Goal: Information Seeking & Learning: Learn about a topic

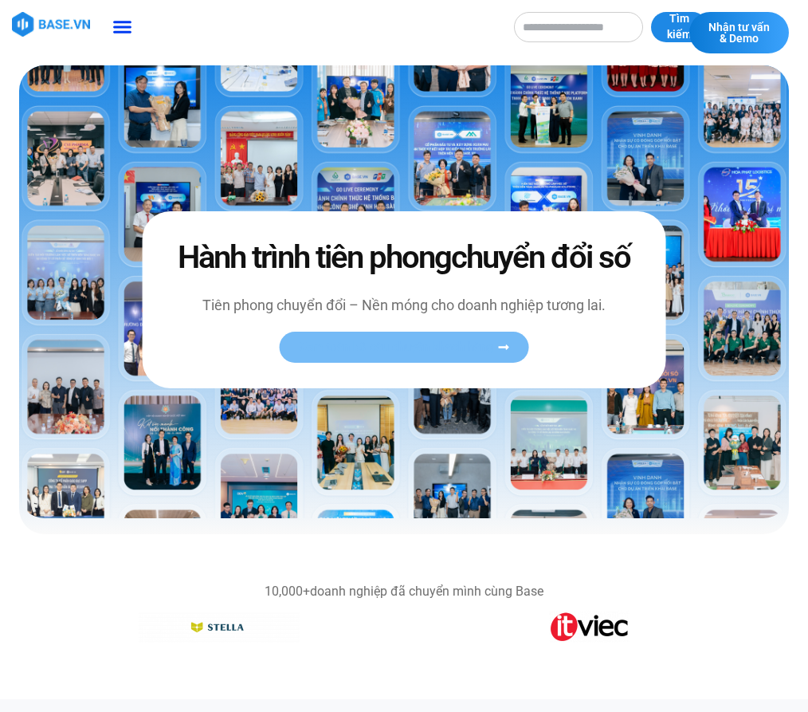
click at [412, 344] on span "Xem toàn bộ câu chuyện khách hàng" at bounding box center [396, 347] width 195 height 12
click at [151, 433] on img at bounding box center [404, 291] width 770 height 453
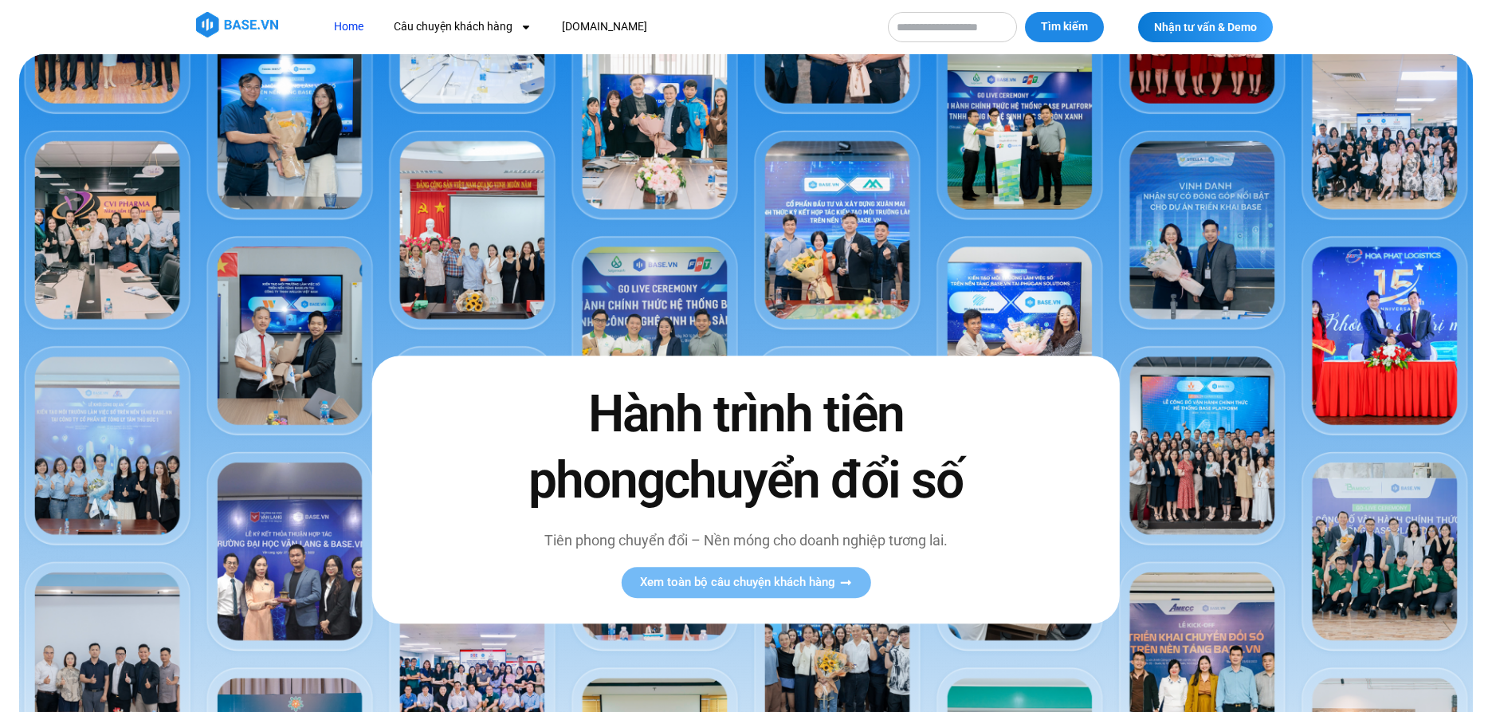
click at [808, 509] on img at bounding box center [746, 481] width 1454 height 855
click at [808, 580] on icon at bounding box center [845, 582] width 12 height 12
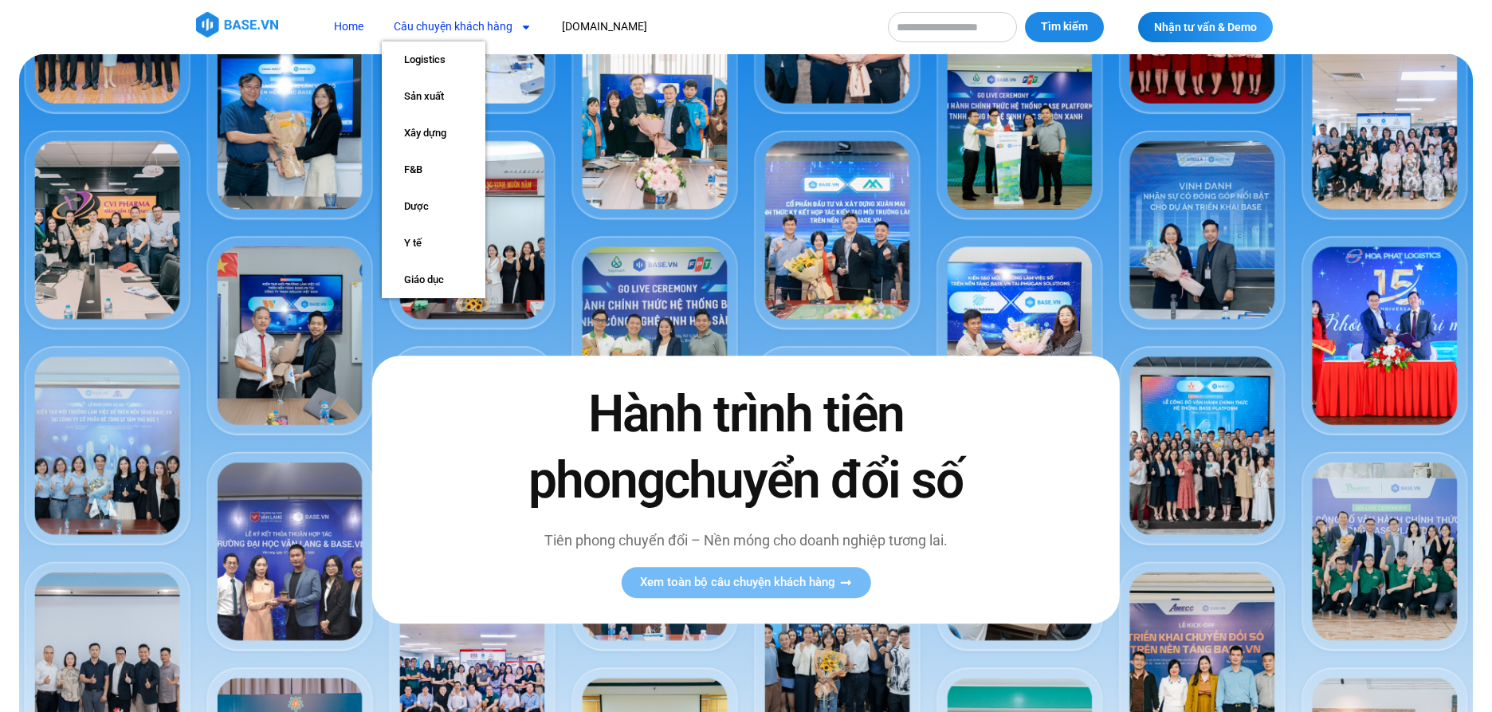
click at [525, 26] on icon "Menu" at bounding box center [526, 28] width 6 height 4
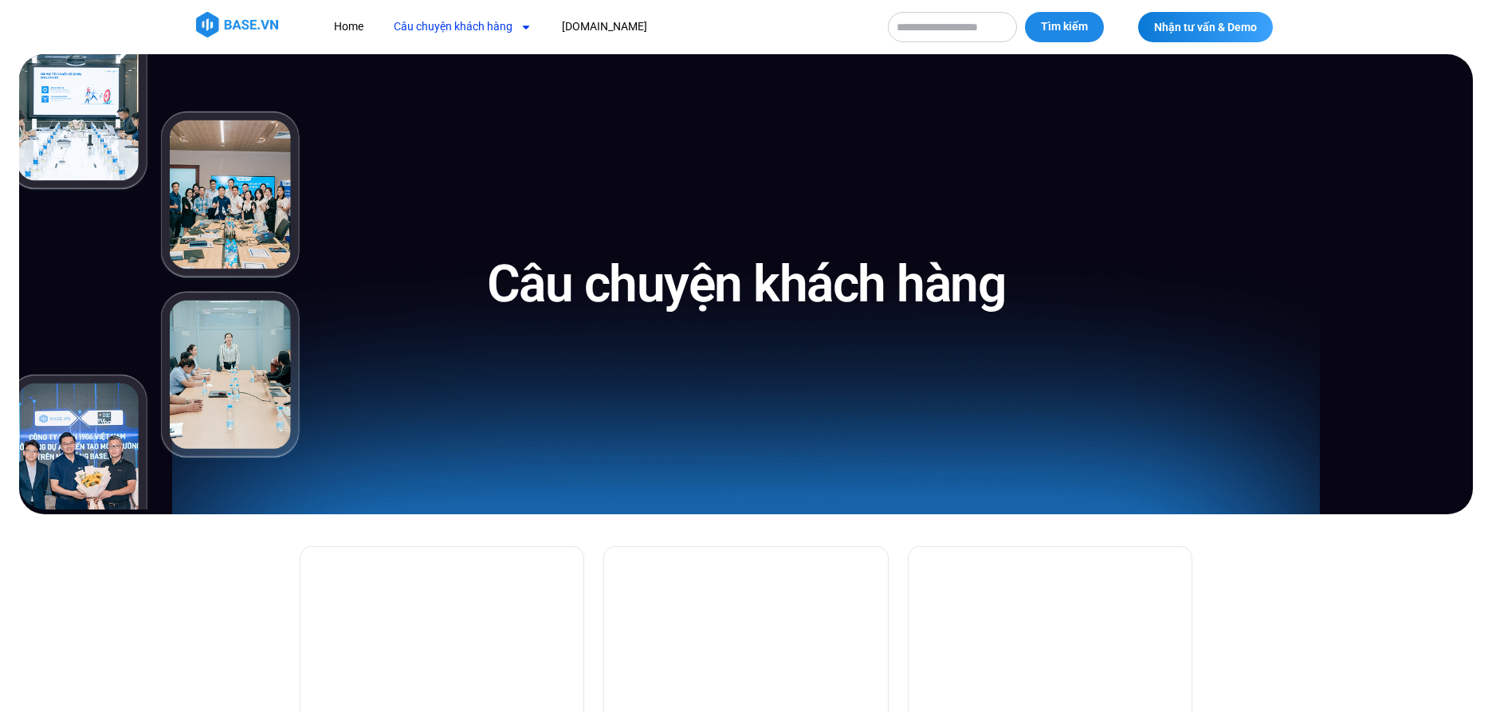
click at [525, 26] on icon "Menu" at bounding box center [526, 28] width 6 height 4
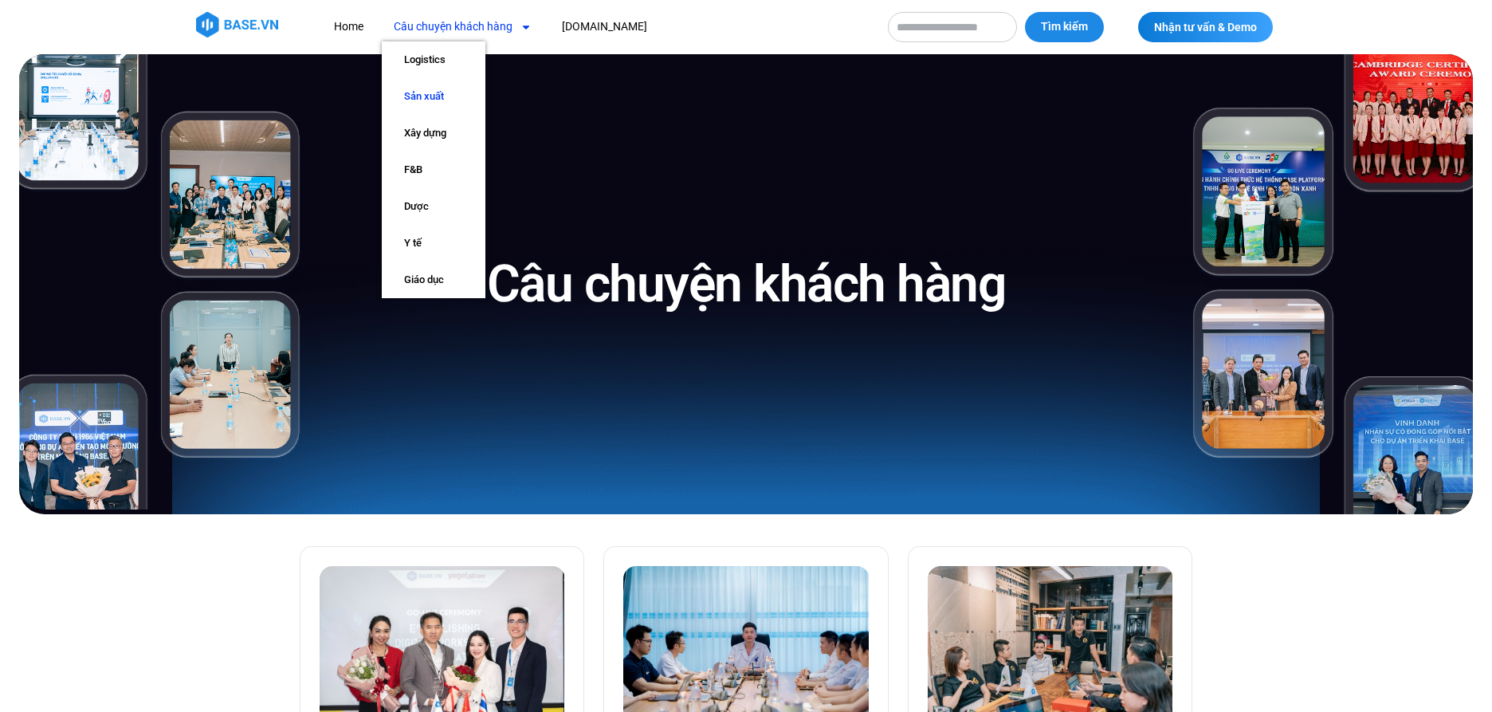
click at [423, 100] on link "Sản xuất" at bounding box center [434, 96] width 104 height 37
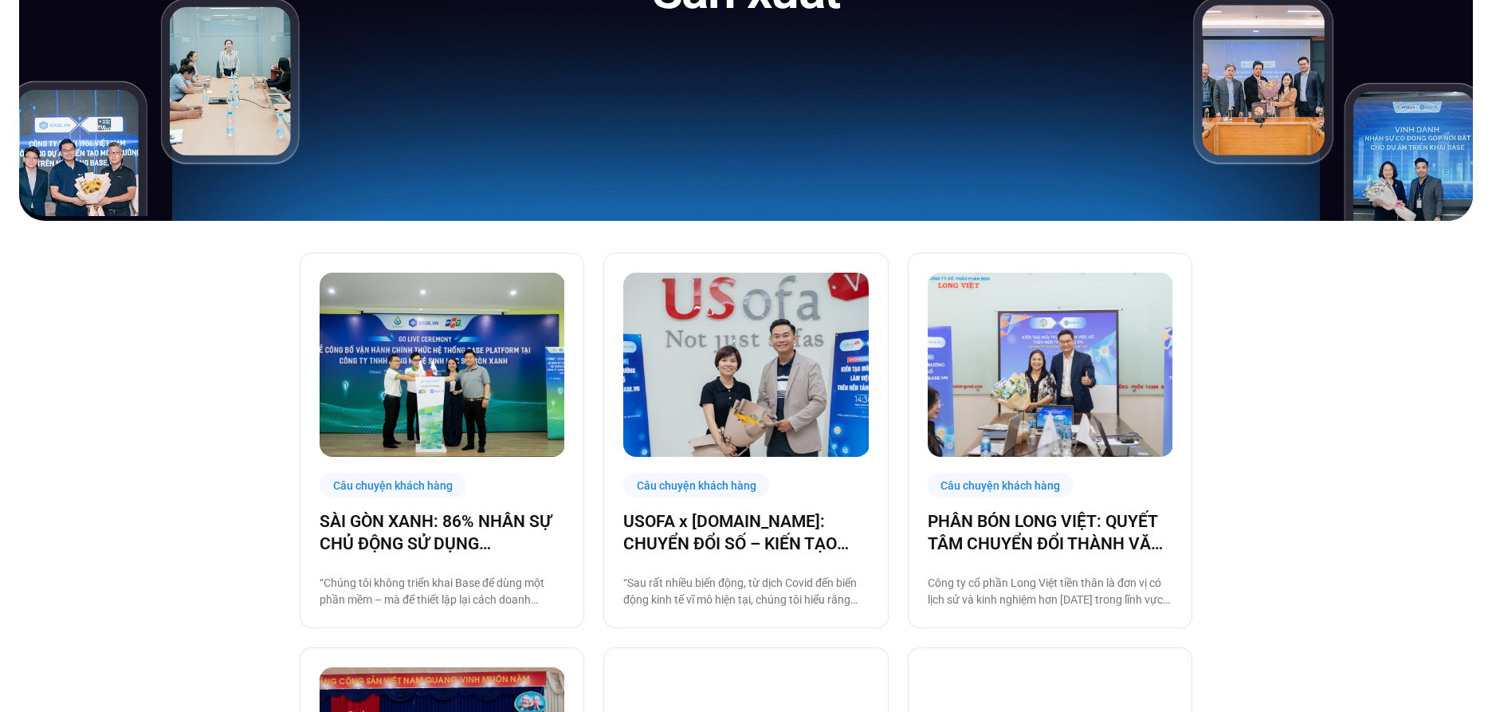
scroll to position [288, 0]
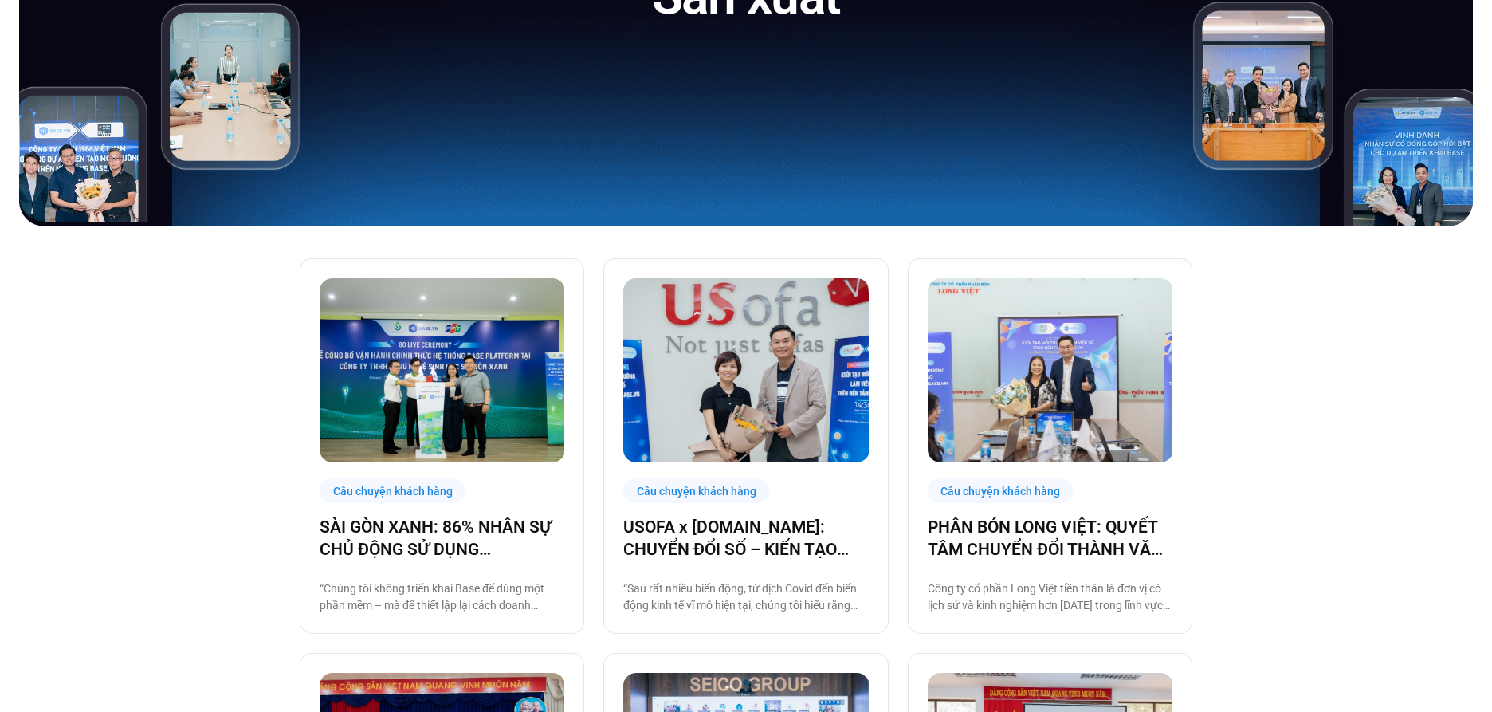
click at [1085, 376] on img at bounding box center [1051, 370] width 246 height 184
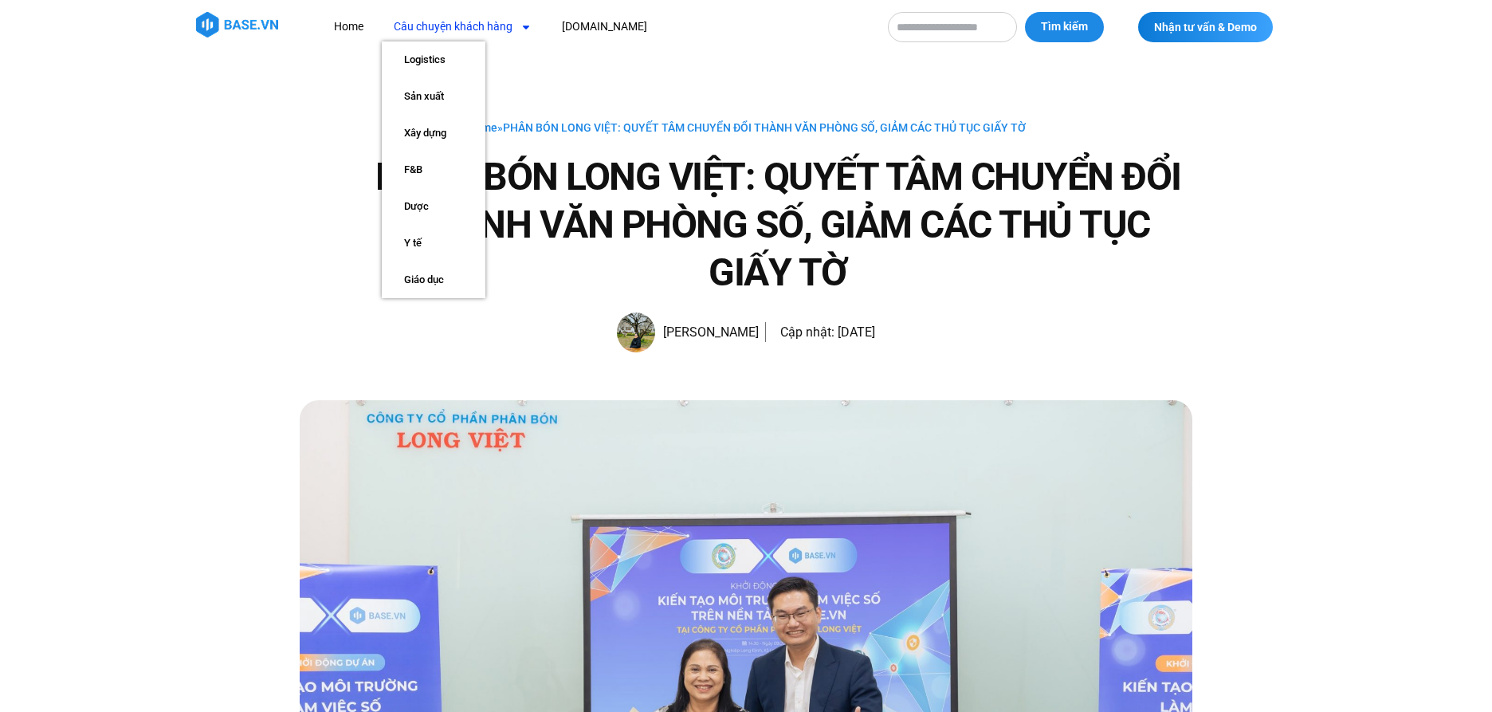
click at [509, 26] on link "Câu chuyện khách hàng" at bounding box center [463, 26] width 162 height 29
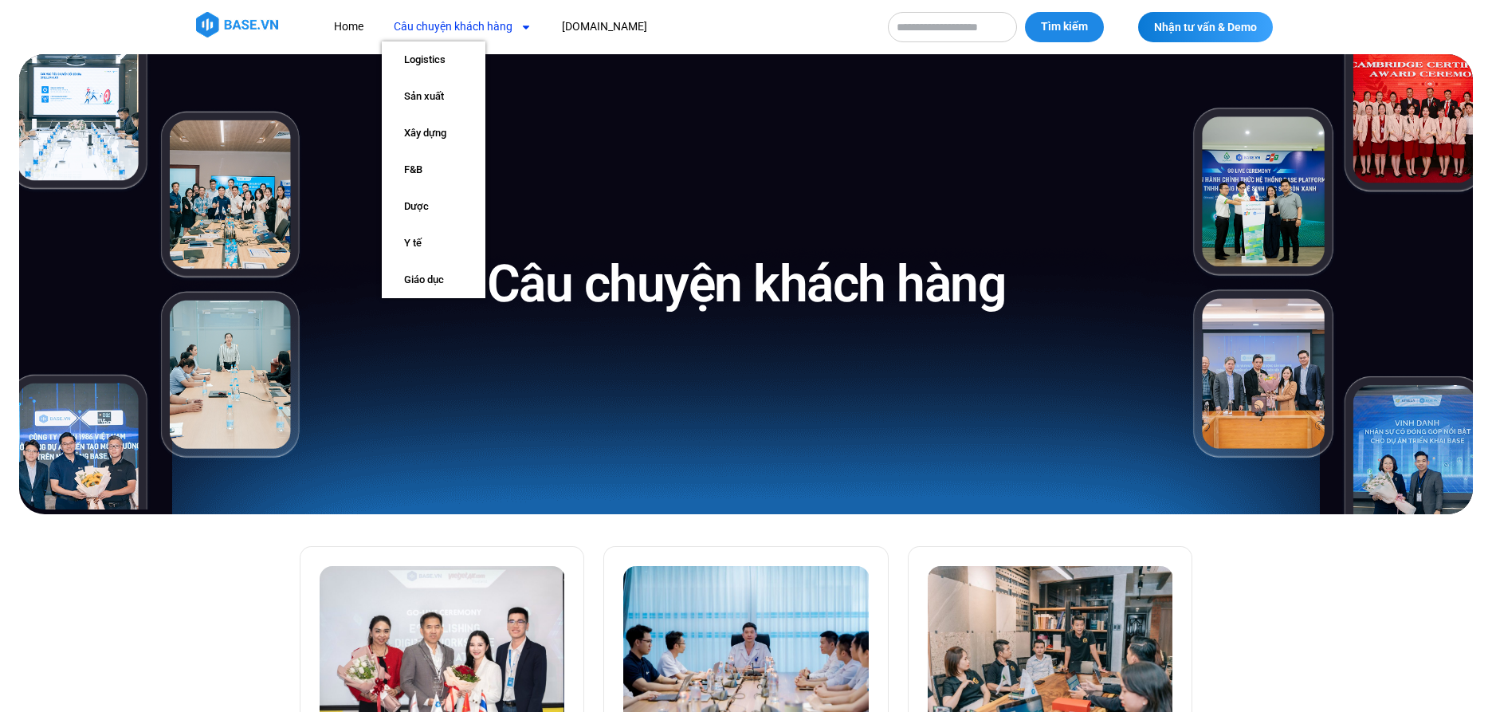
click at [525, 24] on icon "Menu" at bounding box center [526, 27] width 11 height 11
click at [435, 281] on link "Giáo dục" at bounding box center [434, 279] width 104 height 37
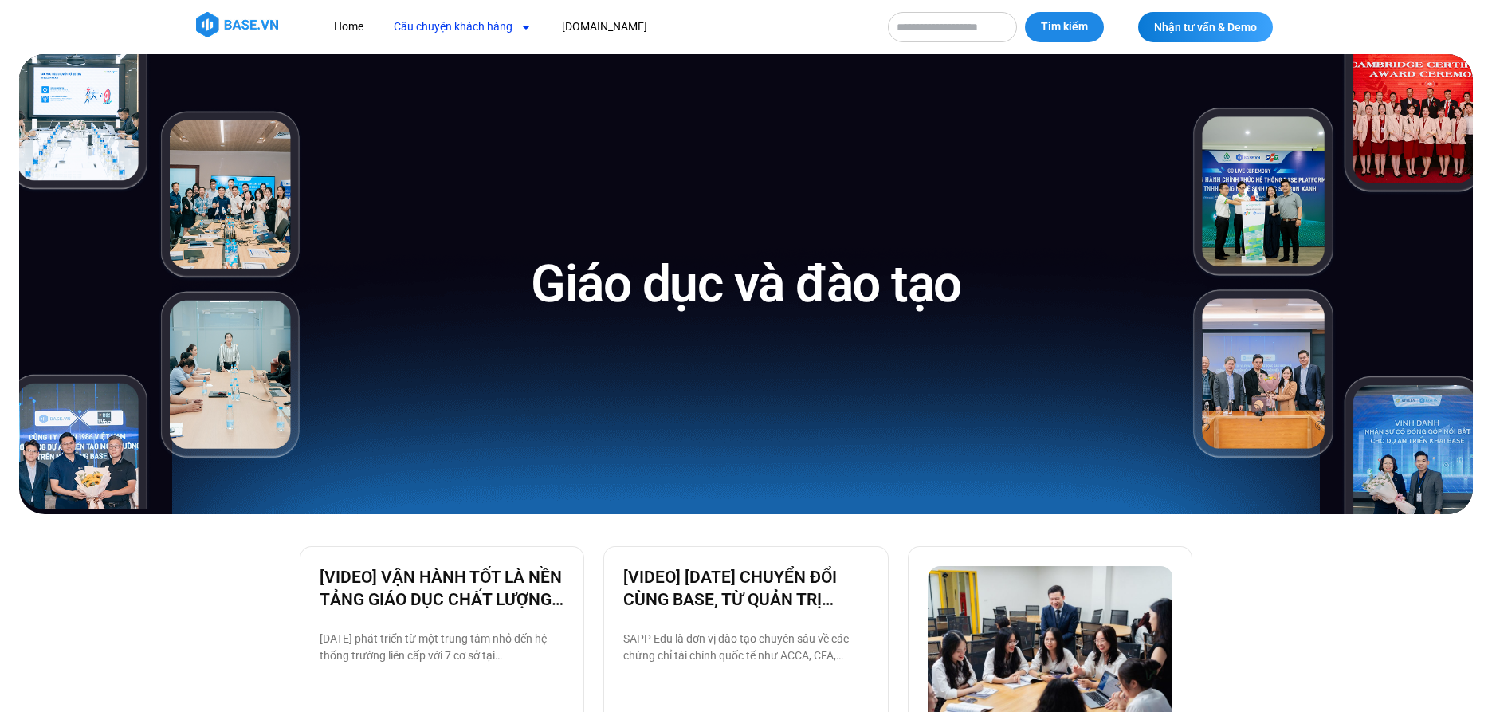
click at [529, 29] on icon "Menu" at bounding box center [526, 27] width 11 height 11
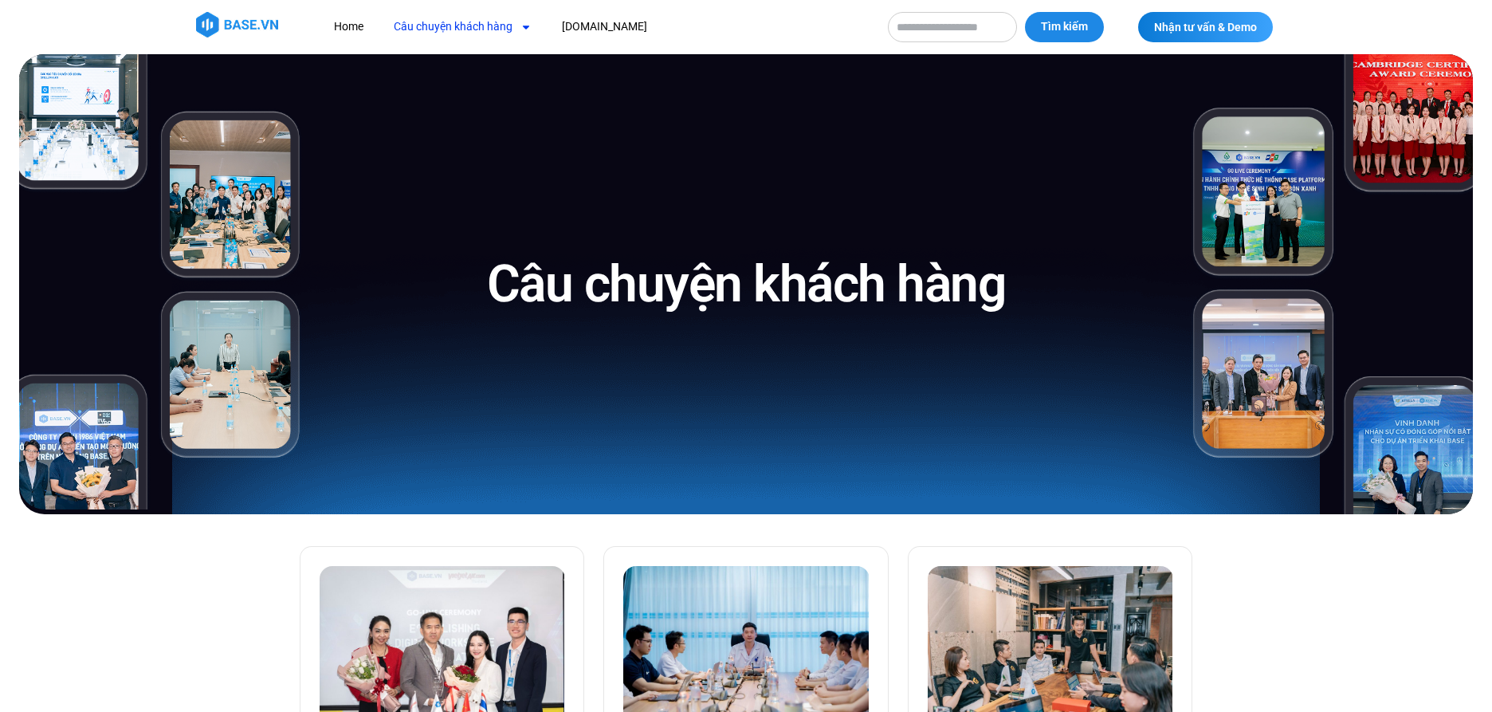
click at [488, 33] on link "Câu chuyện khách hàng" at bounding box center [463, 26] width 162 height 29
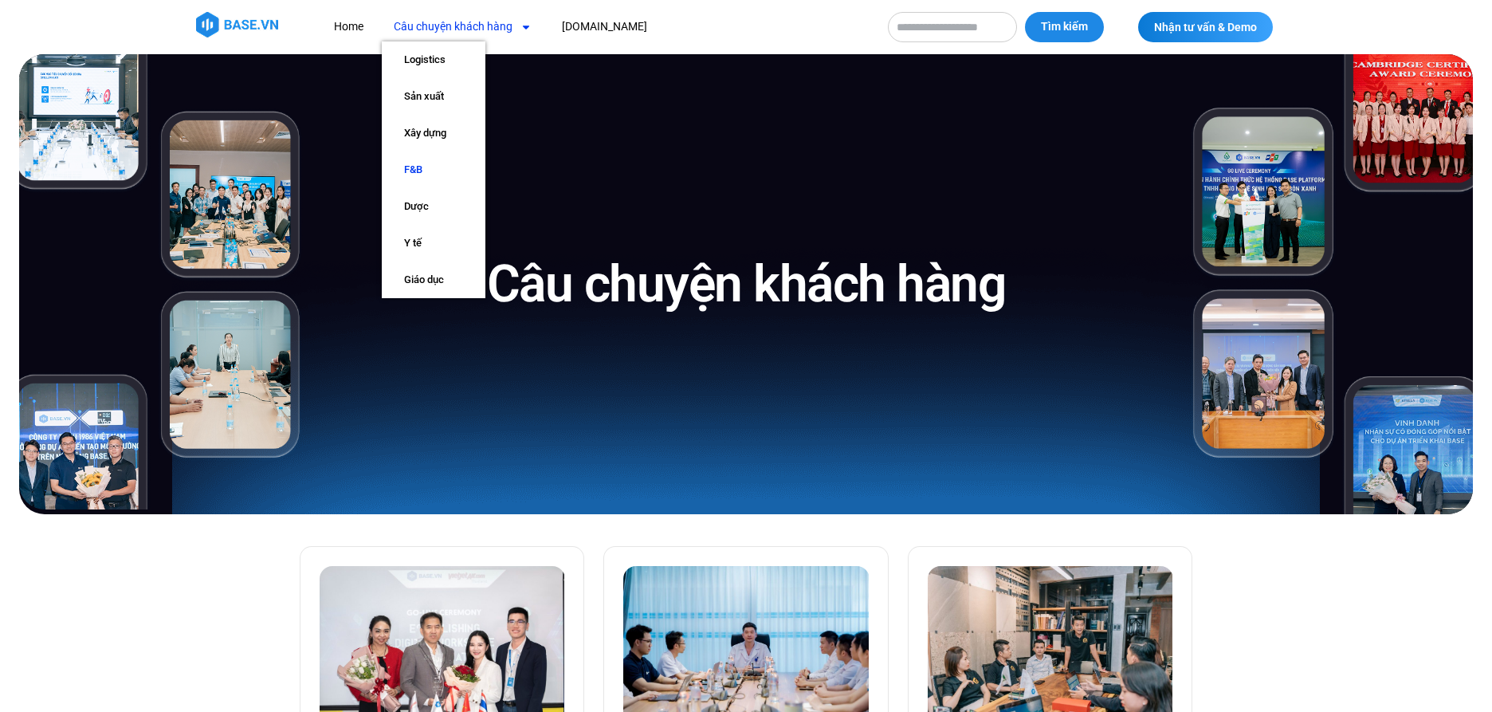
click at [417, 174] on link "F&B" at bounding box center [434, 169] width 104 height 37
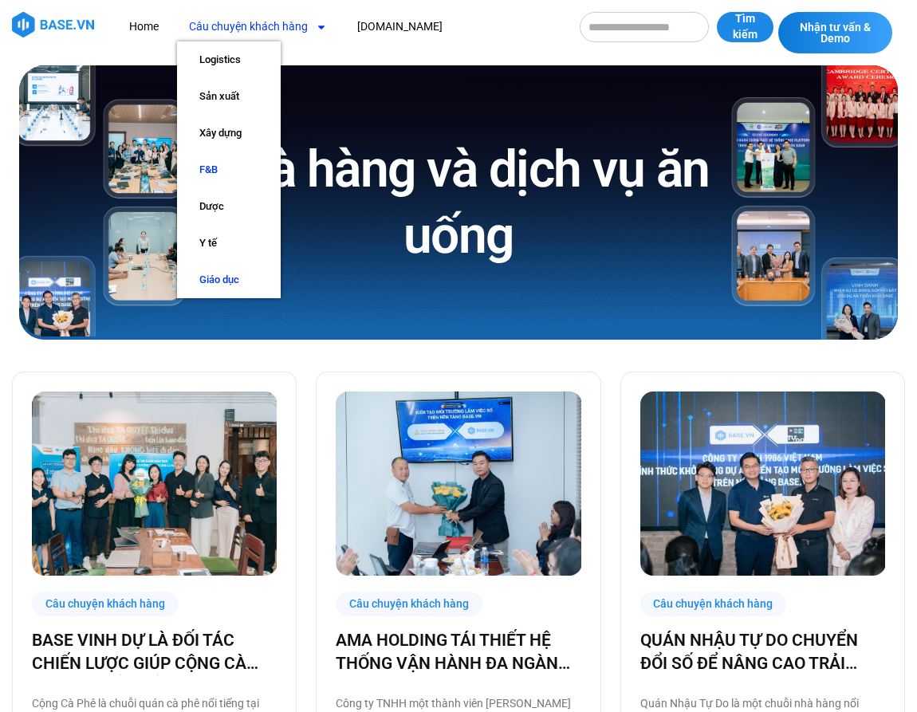
click at [233, 278] on link "Giáo dục" at bounding box center [229, 279] width 104 height 37
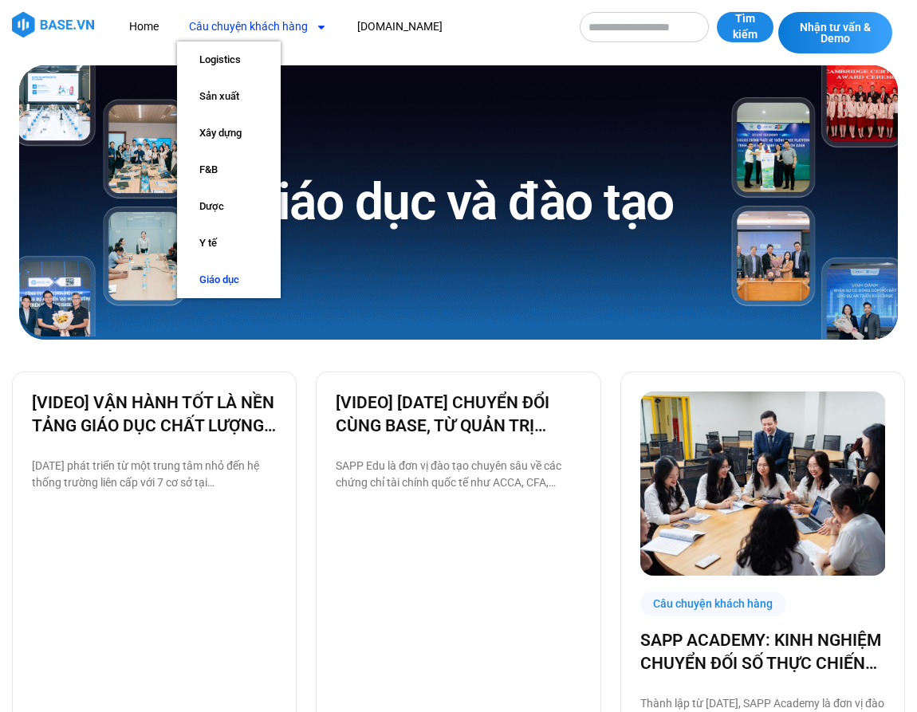
click at [305, 28] on link "Câu chuyện khách hàng" at bounding box center [258, 26] width 162 height 29
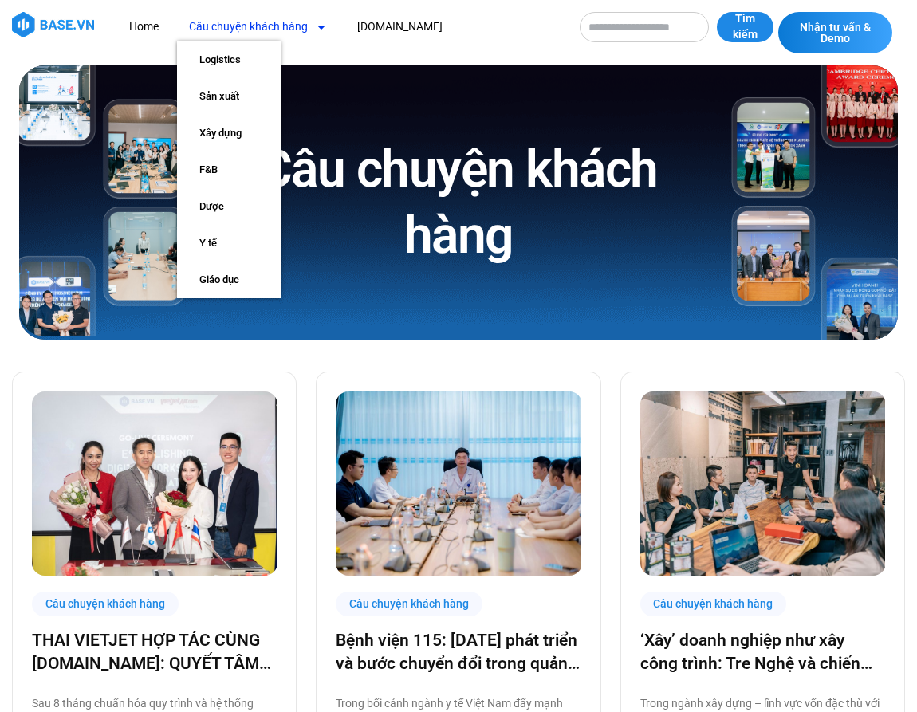
click at [317, 28] on icon "Menu" at bounding box center [321, 27] width 11 height 11
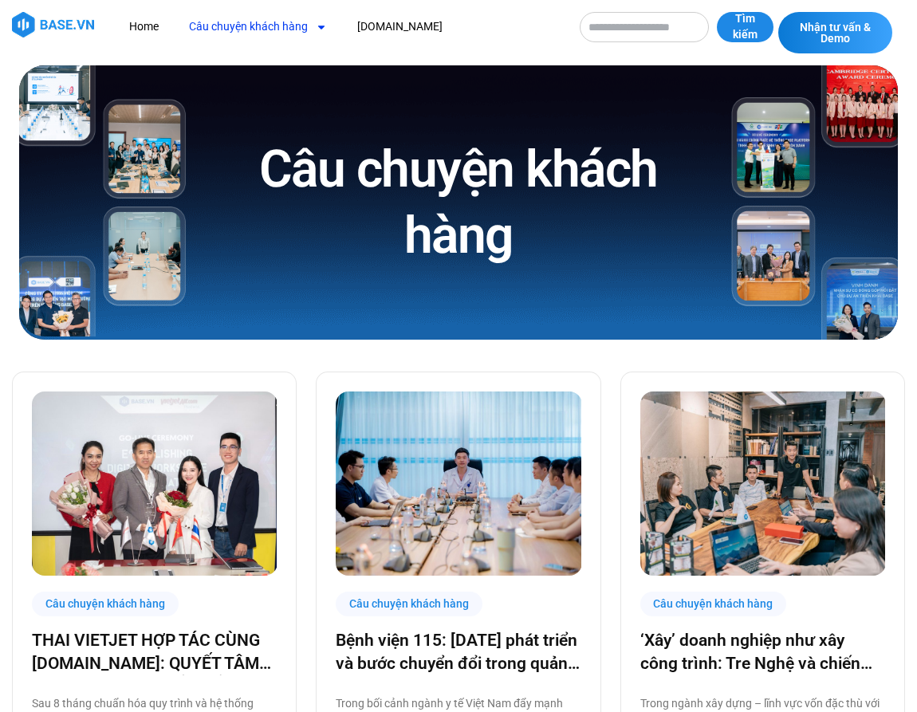
click at [317, 28] on icon "Menu" at bounding box center [321, 27] width 11 height 11
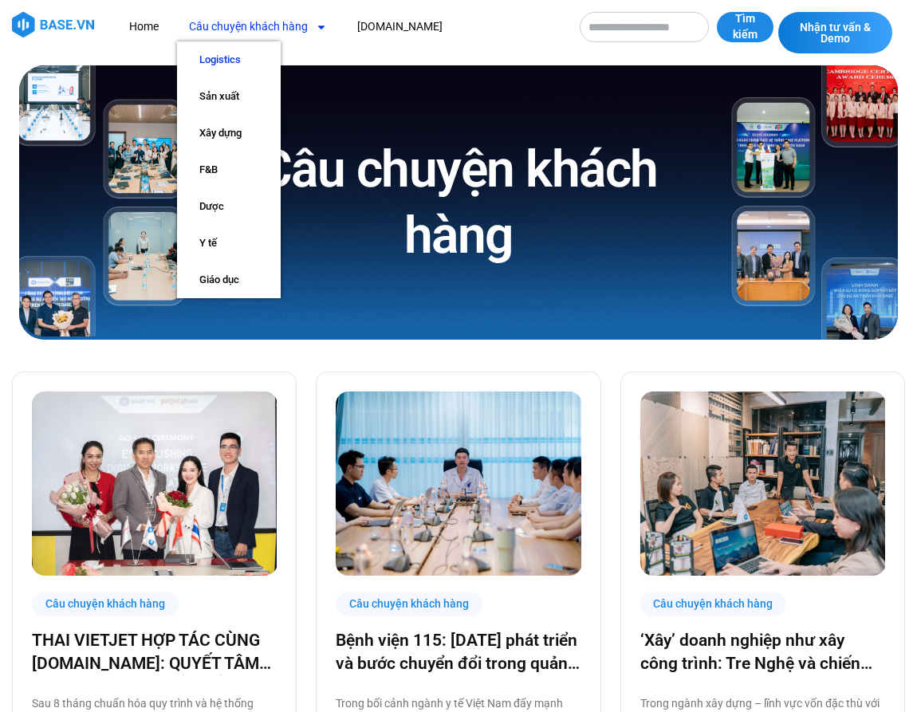
click at [233, 60] on link "Logistics" at bounding box center [229, 59] width 104 height 37
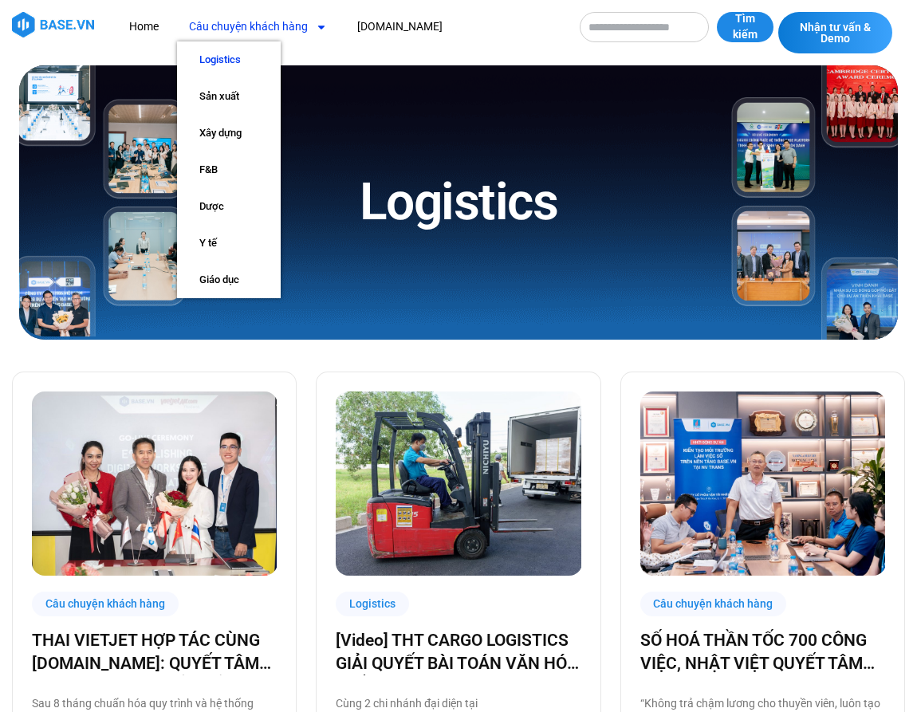
click at [317, 28] on icon "Menu" at bounding box center [321, 27] width 11 height 11
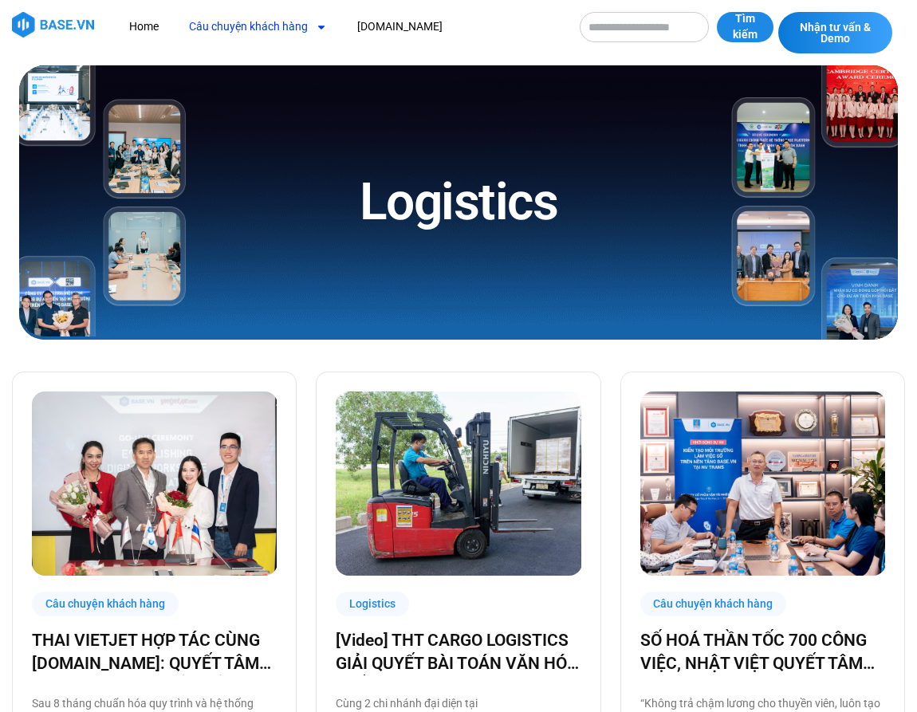
click at [317, 28] on icon "Menu" at bounding box center [321, 27] width 11 height 11
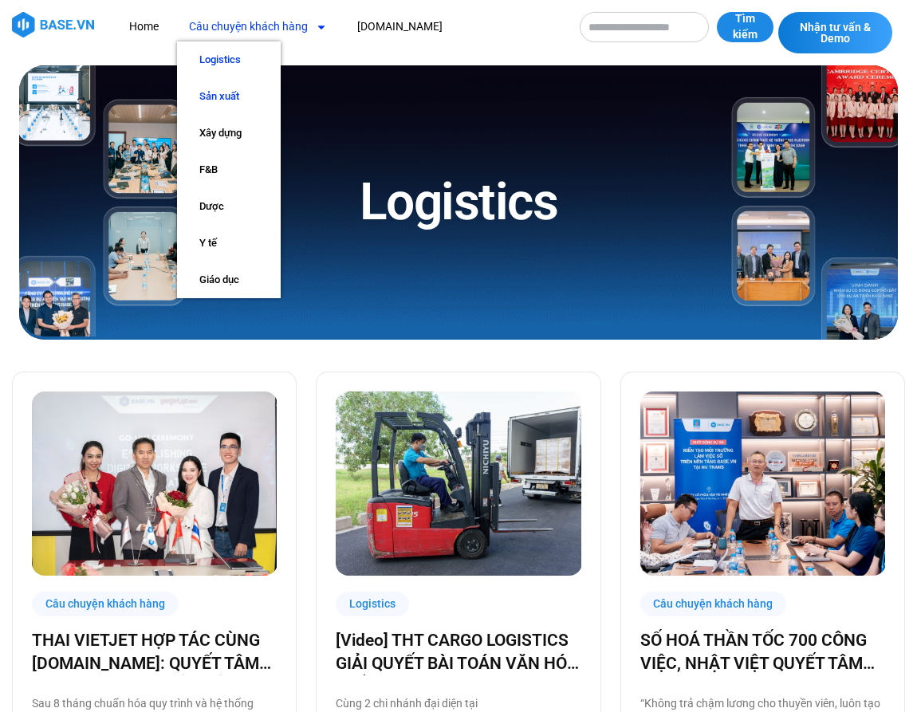
click at [227, 98] on link "Sản xuất" at bounding box center [229, 96] width 104 height 37
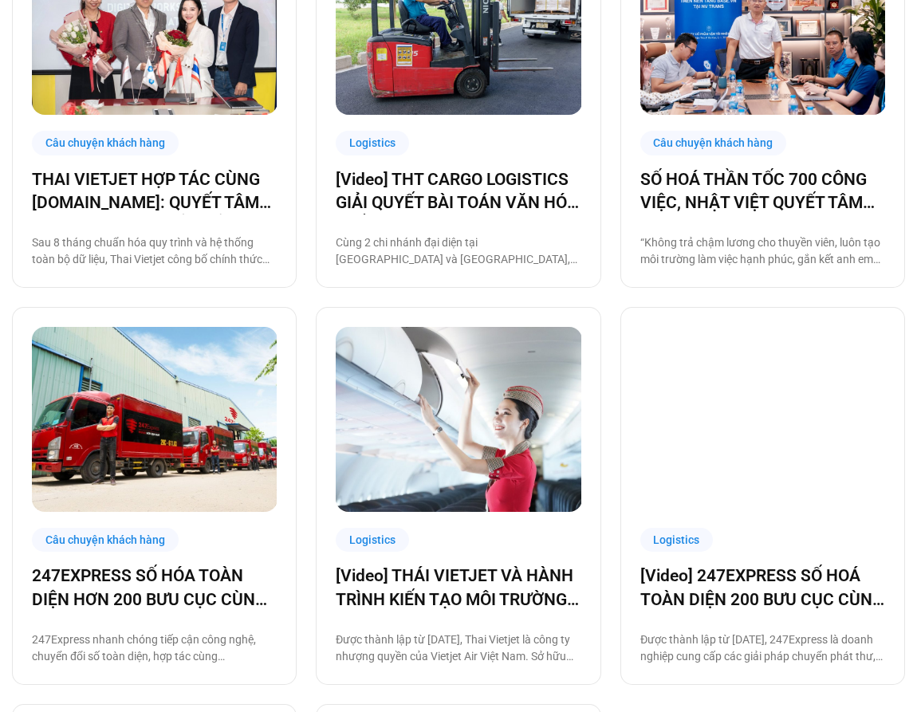
scroll to position [485, 0]
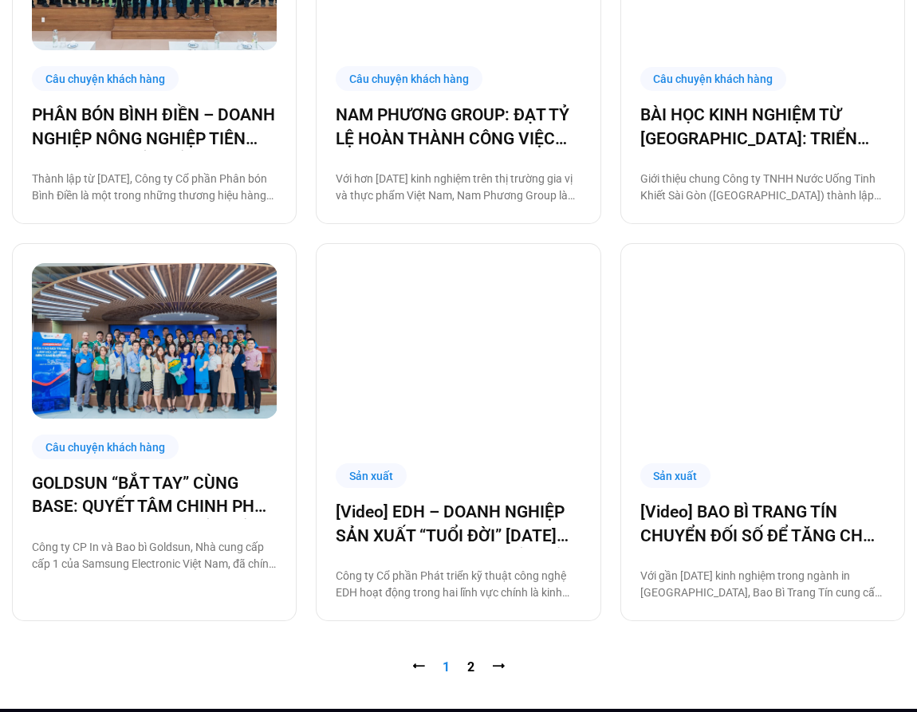
scroll to position [1326, 0]
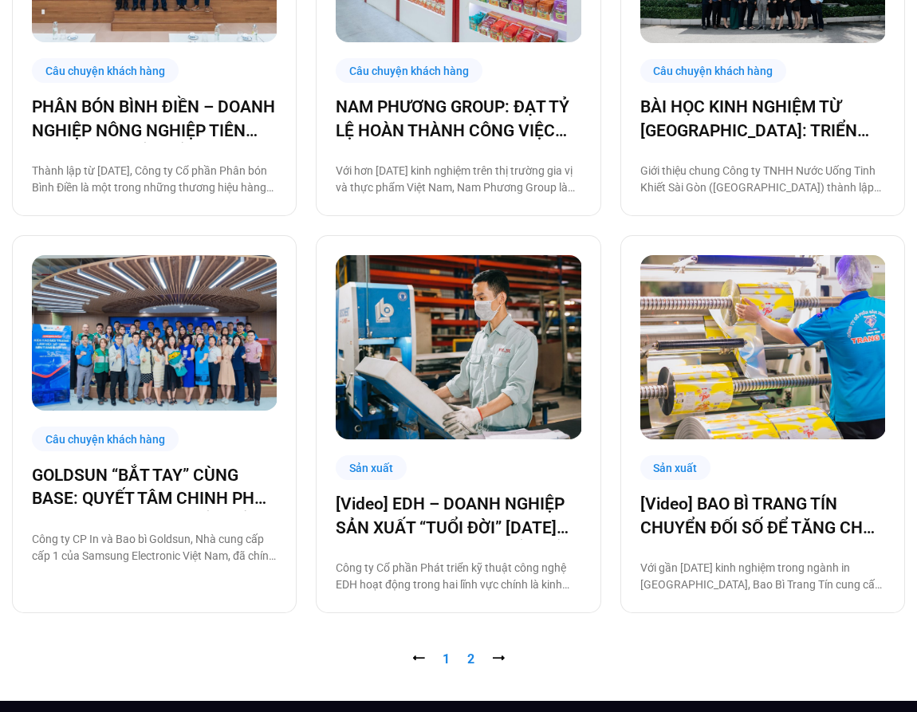
click at [473, 660] on link "Trang 2" at bounding box center [470, 658] width 7 height 15
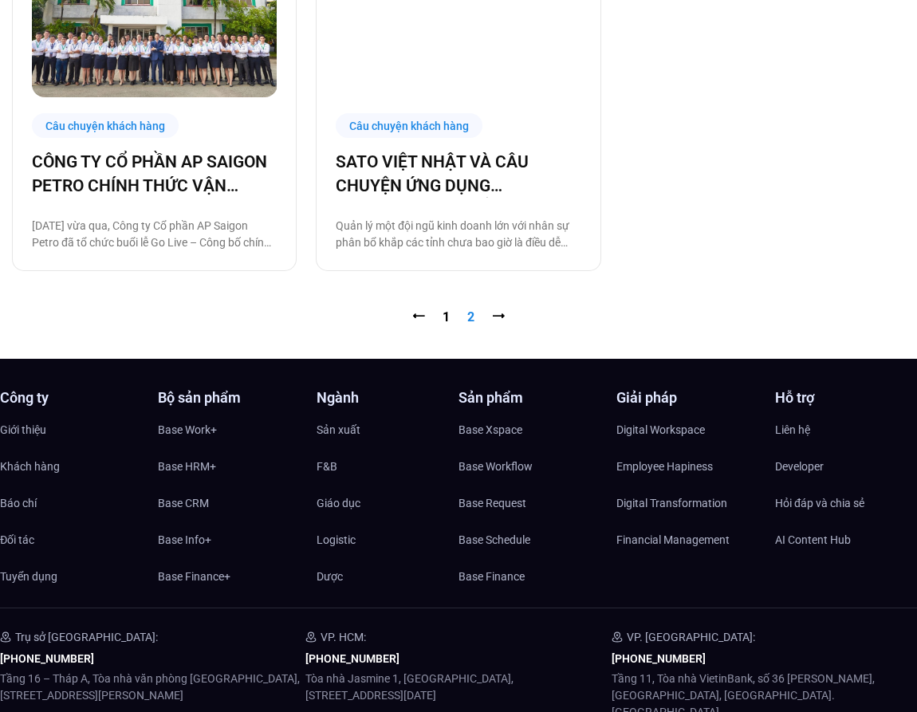
scroll to position [1275, 0]
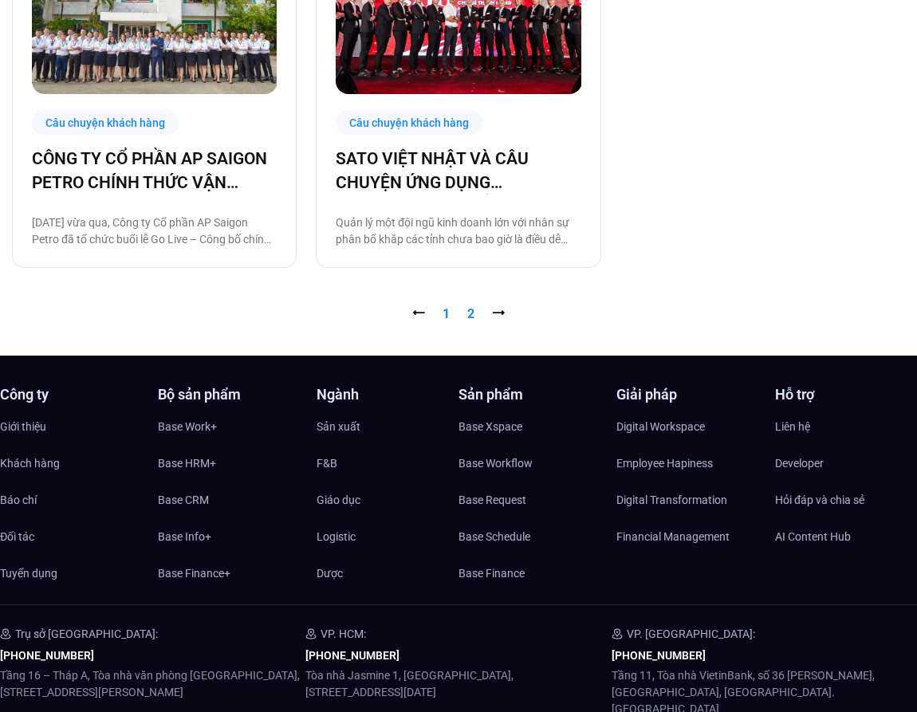
click at [445, 313] on link "Trang 1" at bounding box center [445, 313] width 7 height 15
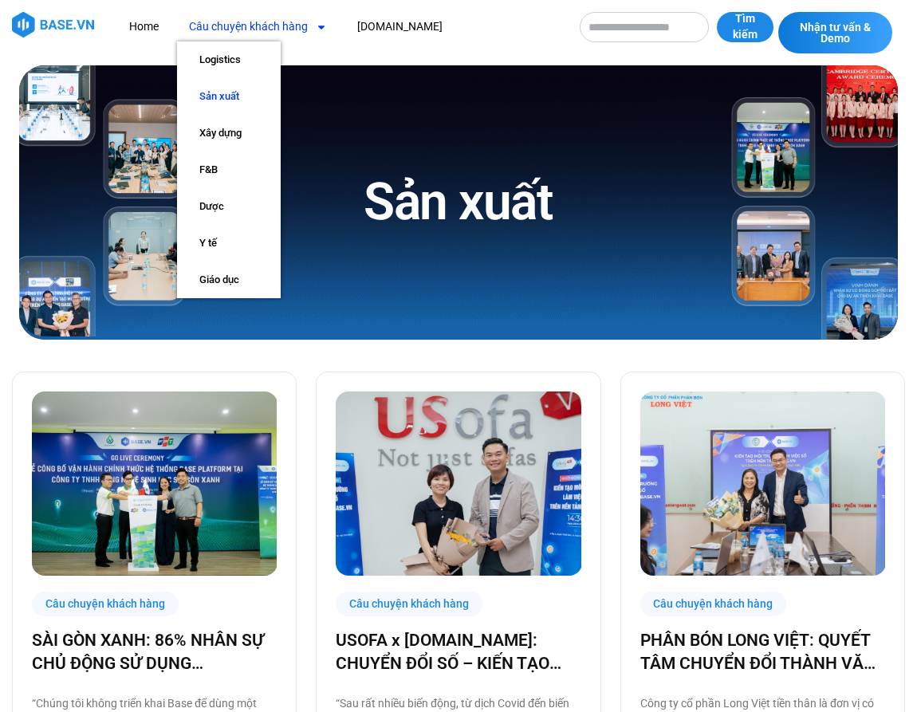
click at [320, 22] on icon "Menu" at bounding box center [321, 27] width 11 height 11
